Goal: Task Accomplishment & Management: Complete application form

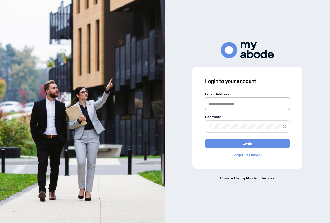
type input "**********"
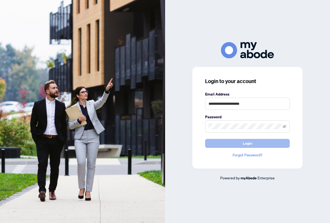
click at [237, 144] on button "Login" at bounding box center [247, 143] width 85 height 9
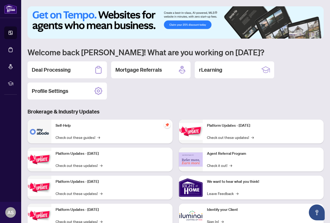
scroll to position [4, 0]
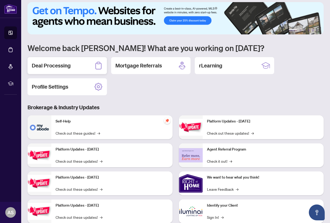
click at [55, 66] on h2 "Deal Processing" at bounding box center [51, 65] width 39 height 7
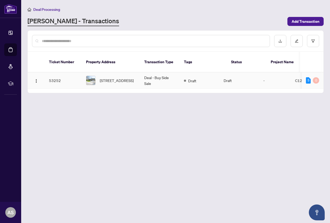
click at [92, 76] on img at bounding box center [90, 80] width 9 height 9
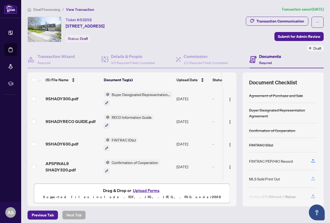
click at [314, 180] on icon "button" at bounding box center [313, 178] width 5 height 5
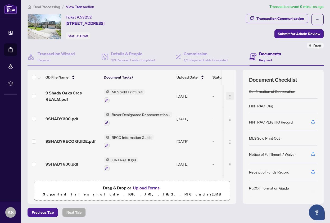
click at [228, 96] on img "button" at bounding box center [230, 97] width 4 height 4
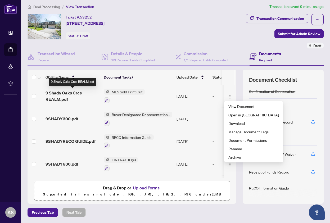
click at [68, 95] on span "9 Shady Oaks Cres REALM.pdf" at bounding box center [73, 96] width 54 height 13
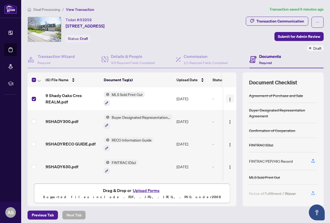
click at [230, 98] on img "button" at bounding box center [230, 99] width 4 height 4
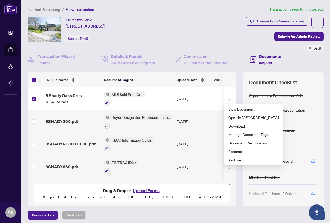
click at [24, 109] on main "Deal Processing / View Transaction Transaction saved 9 minutes ago Ticket #: 53…" at bounding box center [175, 111] width 309 height 223
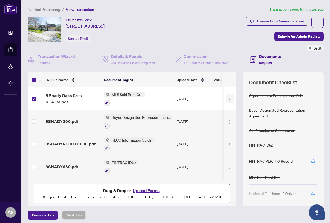
click at [229, 99] on img "button" at bounding box center [230, 99] width 4 height 4
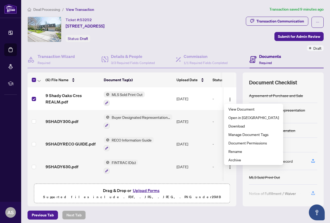
click at [34, 100] on span at bounding box center [34, 99] width 4 height 4
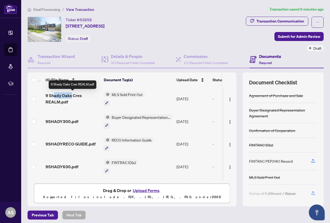
drag, startPoint x: 53, startPoint y: 96, endPoint x: 71, endPoint y: 97, distance: 17.5
click at [71, 97] on span "9 Shady Oaks Cres REALM.pdf" at bounding box center [73, 98] width 54 height 13
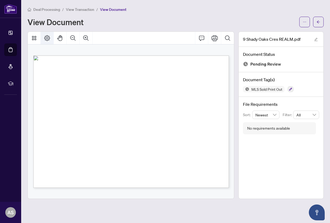
click at [46, 36] on icon "Page Layout" at bounding box center [47, 38] width 6 height 6
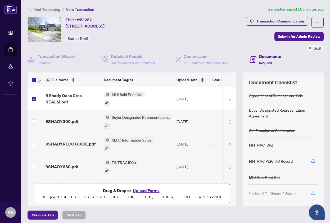
click at [39, 81] on icon "button" at bounding box center [39, 81] width 3 height 2
click at [29, 88] on td at bounding box center [36, 98] width 16 height 23
click at [213, 99] on div "-" at bounding box center [232, 99] width 41 height 6
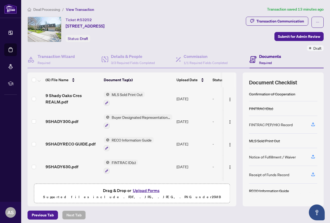
scroll to position [37, 0]
click at [313, 175] on icon "button" at bounding box center [313, 174] width 5 height 5
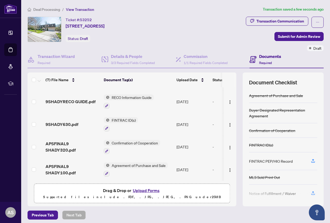
scroll to position [66, 0]
click at [145, 191] on button "Upload Forms" at bounding box center [146, 190] width 30 height 7
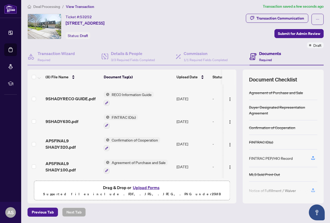
scroll to position [3, 0]
click at [300, 32] on span "Submit for Admin Review" at bounding box center [299, 34] width 42 height 8
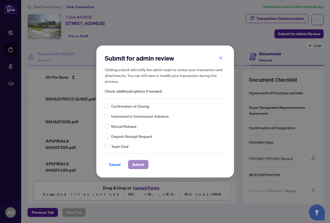
click at [139, 165] on span "Submit" at bounding box center [138, 164] width 12 height 8
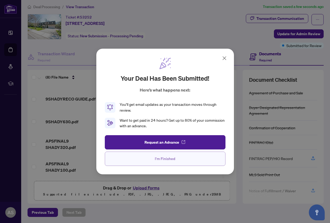
click at [161, 159] on span "I'm Finished" at bounding box center [165, 159] width 20 height 8
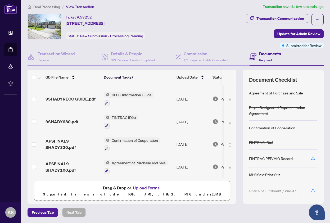
scroll to position [0, 0]
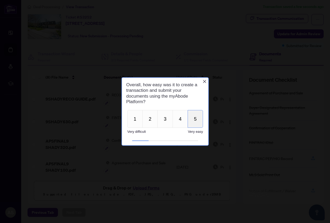
click at [194, 120] on button "5" at bounding box center [194, 119] width 15 height 18
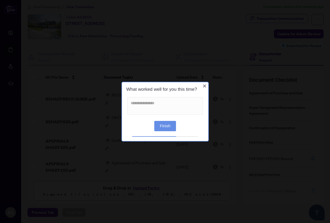
click at [165, 126] on button "Finish" at bounding box center [165, 126] width 22 height 10
